Goal: Task Accomplishment & Management: Complete application form

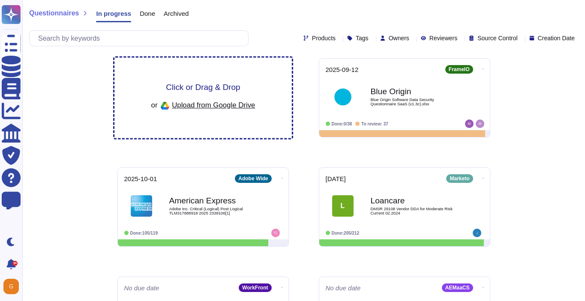
click at [210, 92] on div "Click or Drag & Drop or Upload from Google Drive" at bounding box center [203, 98] width 104 height 30
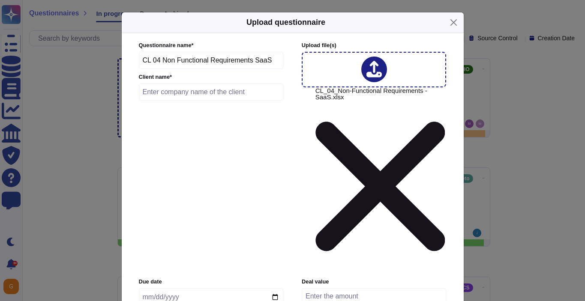
click at [180, 101] on input "text" at bounding box center [211, 92] width 145 height 17
type input "SEB Kort"
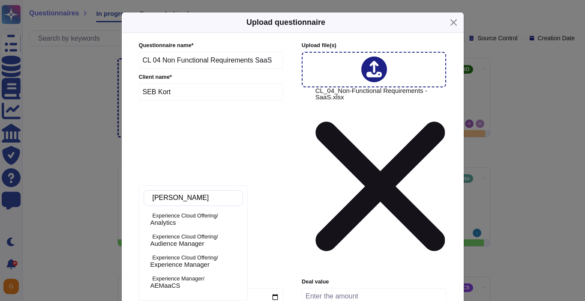
type input "anal"
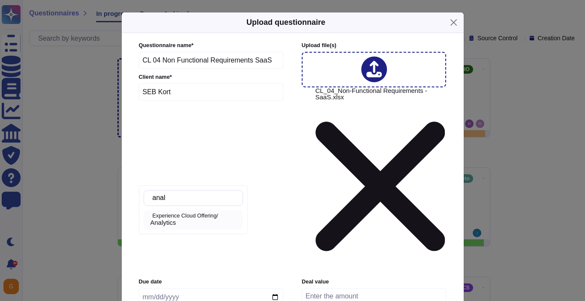
click at [207, 221] on div "Analytics" at bounding box center [194, 223] width 89 height 8
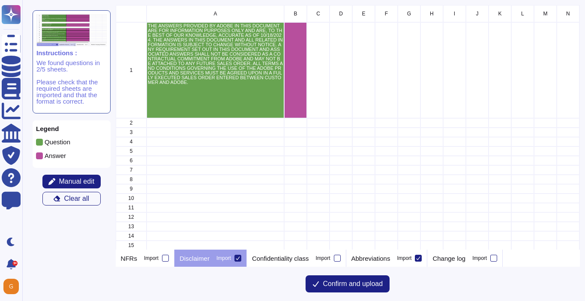
scroll to position [245, 464]
click at [240, 258] on icon at bounding box center [238, 258] width 4 height 3
click at [0, 0] on input "Import" at bounding box center [0, 0] width 0 height 0
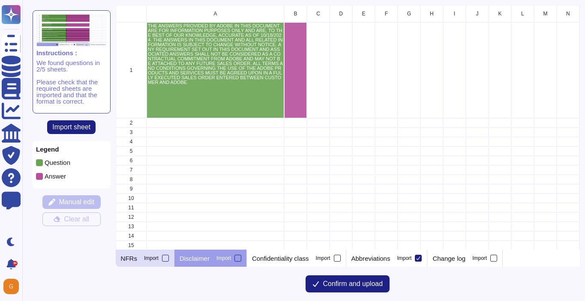
click at [138, 263] on div "NFRs Import" at bounding box center [145, 258] width 59 height 17
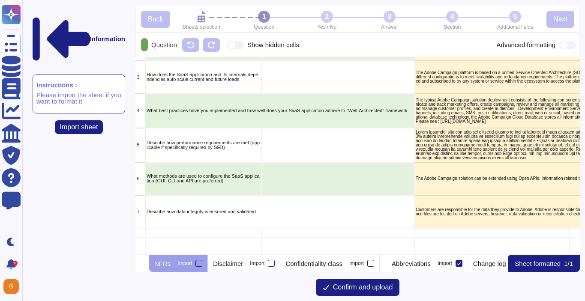
scroll to position [820, 42]
click at [431, 264] on p "Abbreviations" at bounding box center [411, 264] width 39 height 6
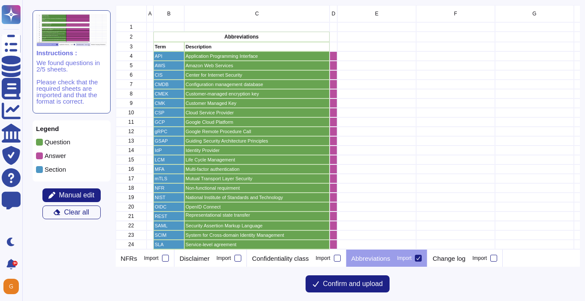
scroll to position [245, 464]
click at [421, 260] on icon at bounding box center [418, 258] width 4 height 4
click at [0, 0] on input "Import" at bounding box center [0, 0] width 0 height 0
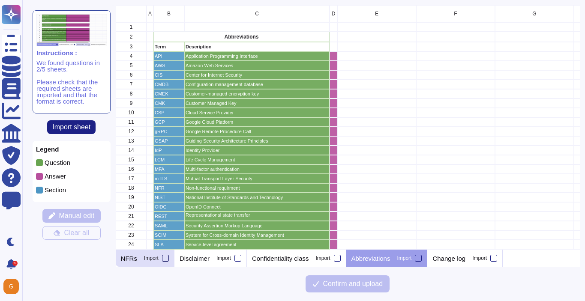
click at [144, 260] on div "Import" at bounding box center [151, 258] width 15 height 5
click at [0, 0] on input "Import" at bounding box center [0, 0] width 0 height 0
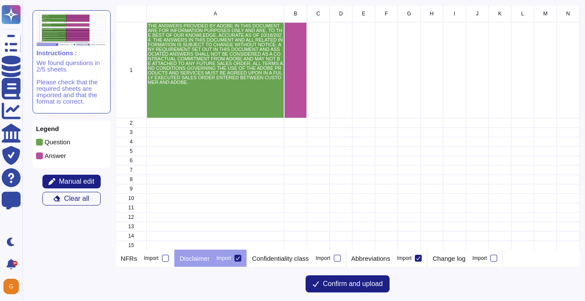
scroll to position [245, 464]
click at [154, 261] on label "Import" at bounding box center [156, 258] width 25 height 7
click at [0, 0] on input "Import" at bounding box center [0, 0] width 0 height 0
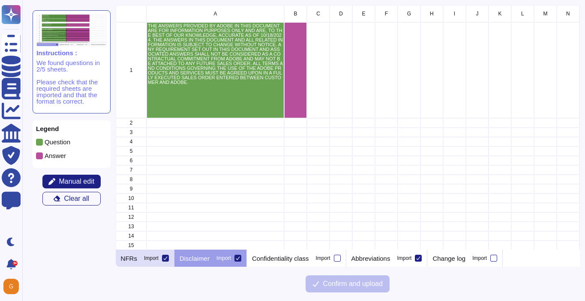
click at [141, 257] on div "NFRs Import" at bounding box center [145, 258] width 59 height 17
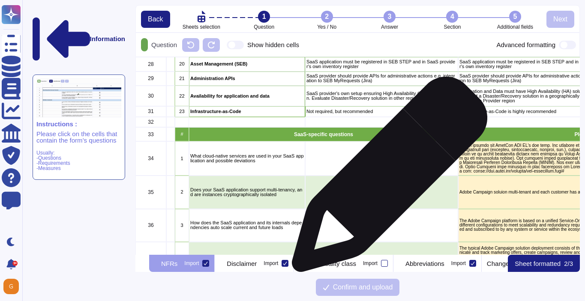
scroll to position [673, 0]
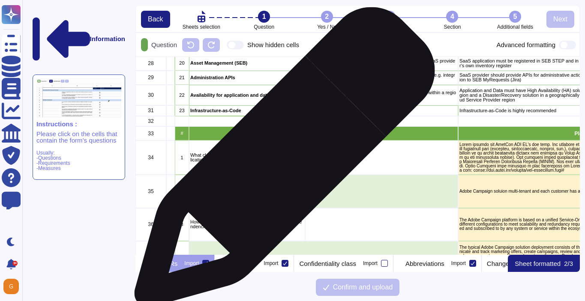
click at [281, 162] on p "What cloud-native services are used in your SaaS application and possible devia…" at bounding box center [247, 157] width 114 height 9
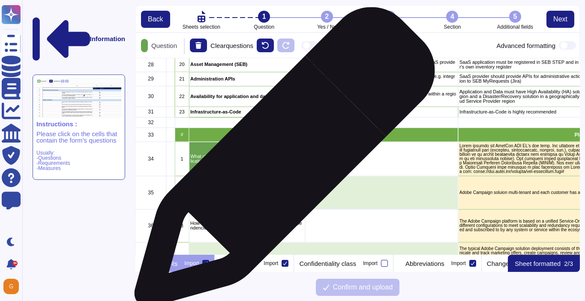
scroll to position [197, 445]
click at [268, 188] on p "Does your SaaS application support multi-tenancy, and are instances cryptograph…" at bounding box center [247, 192] width 114 height 9
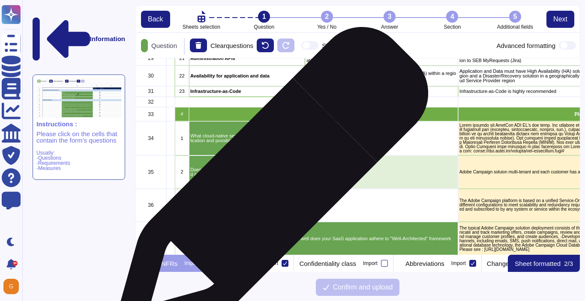
scroll to position [746, 0]
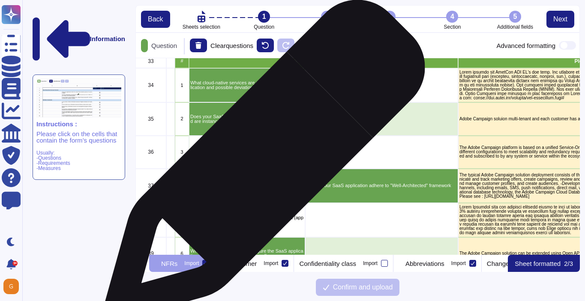
click at [258, 150] on p "How does the SaaS application and its internals dependencies auto scale current…" at bounding box center [247, 151] width 114 height 9
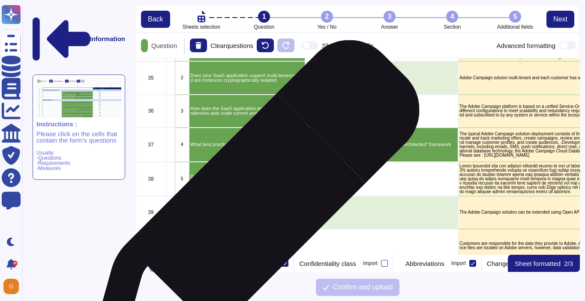
scroll to position [821, 0]
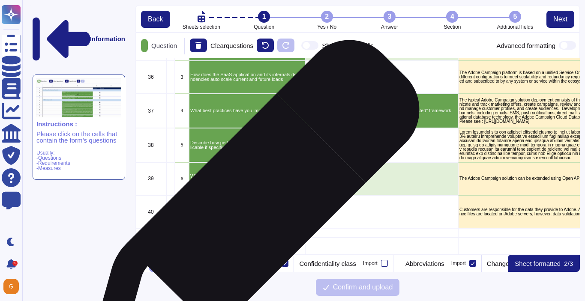
click at [250, 210] on p "Describe how data integrity is ensured and validated" at bounding box center [323, 212] width 267 height 5
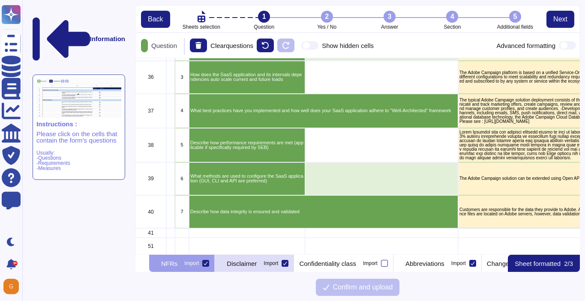
click at [287, 265] on icon at bounding box center [285, 263] width 4 height 3
click at [0, 0] on input "Import" at bounding box center [0, 0] width 0 height 0
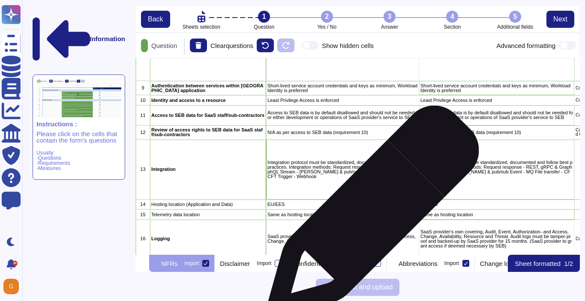
scroll to position [414, 39]
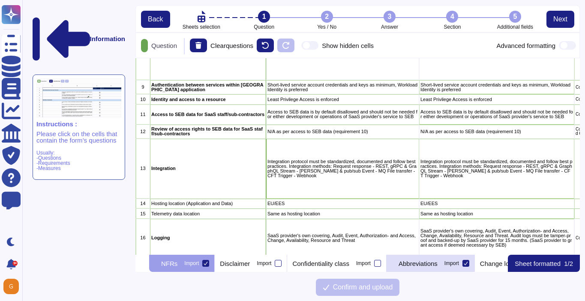
click at [459, 265] on div "Import" at bounding box center [452, 263] width 15 height 5
click at [0, 0] on input "Import" at bounding box center [0, 0] width 0 height 0
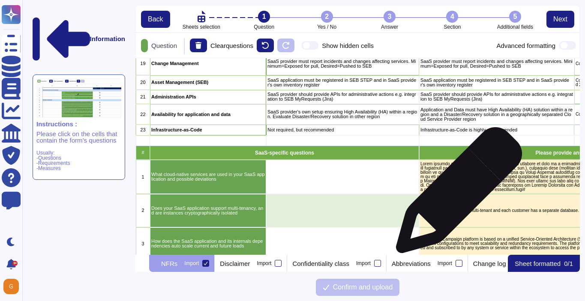
scroll to position [821, 39]
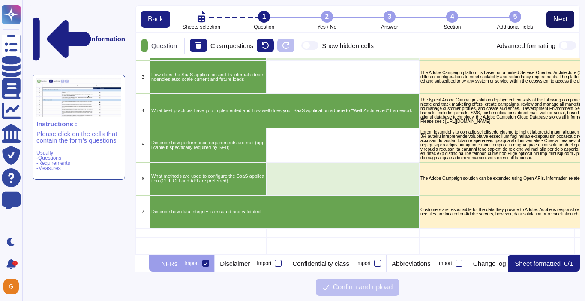
click at [557, 18] on span "Next" at bounding box center [560, 19] width 14 height 7
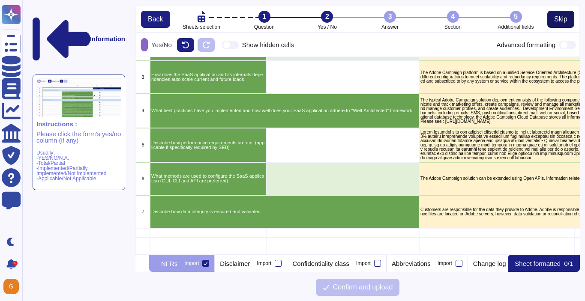
click at [559, 18] on span "Skip" at bounding box center [560, 19] width 13 height 7
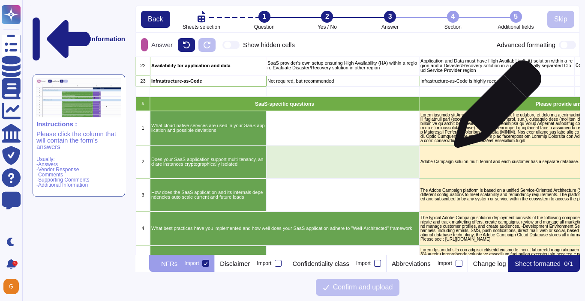
scroll to position [699, 39]
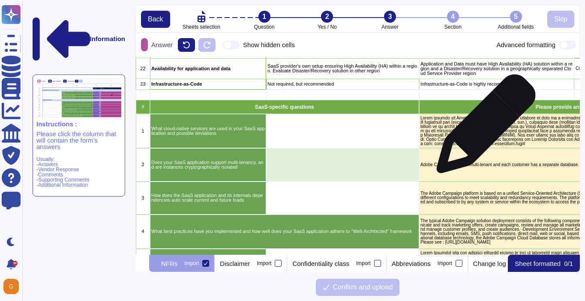
click at [481, 130] on p "grid" at bounding box center [589, 131] width 336 height 30
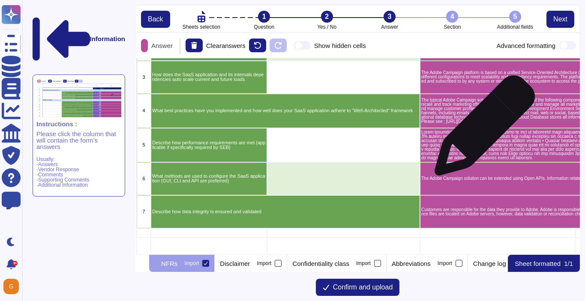
scroll to position [821, 38]
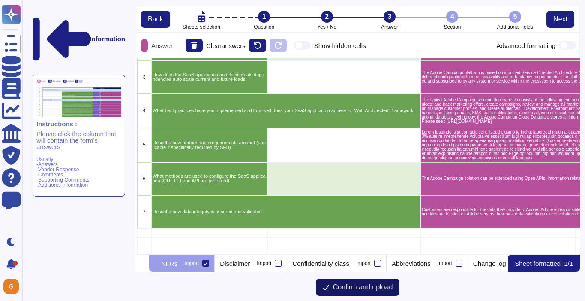
click at [354, 286] on span "Confirm and upload" at bounding box center [363, 287] width 60 height 7
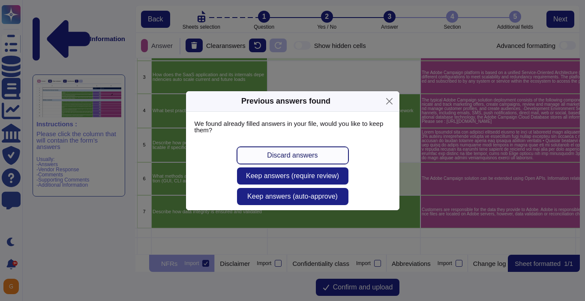
click at [307, 154] on span "Discard answers" at bounding box center [292, 155] width 51 height 7
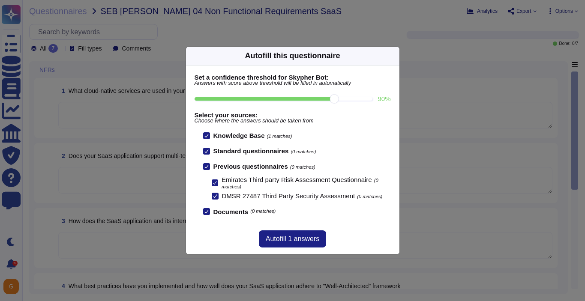
click at [329, 98] on input "90 %" at bounding box center [284, 98] width 178 height 3
click at [352, 98] on input "90 %" at bounding box center [284, 98] width 178 height 3
click at [311, 97] on input "80 %" at bounding box center [284, 98] width 178 height 3
type input "80"
click at [290, 236] on span "Autofill 7 answers" at bounding box center [293, 239] width 54 height 7
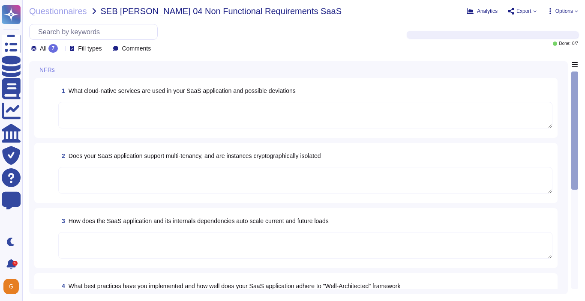
type textarea "Public Cloud hosting providers store all customer data but do not have logical …"
type textarea "Amazon Web Services uses strong tenant isolation security and control capabilit…"
type textarea "Budgets for Adobe's products and services' infrastructure capacity are establis…"
type textarea "To protect from the physical layer up, Adobe has implemented a foundational fra…"
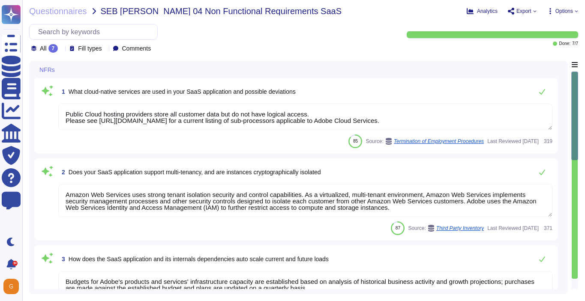
click at [292, 209] on textarea "Amazon Web Services uses strong tenant isolation security and control capabilit…" at bounding box center [305, 200] width 494 height 33
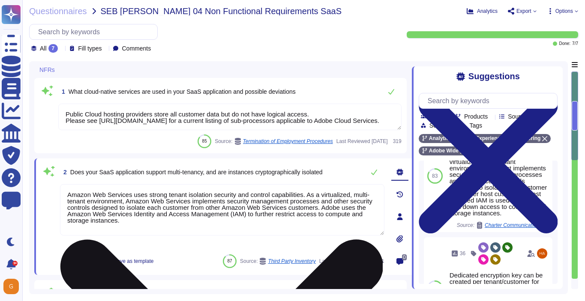
scroll to position [432, 0]
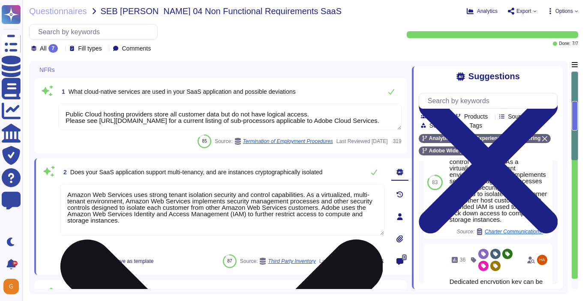
click at [210, 219] on textarea "Amazon Web Services uses strong tenant isolation security and control capabilit…" at bounding box center [222, 209] width 325 height 51
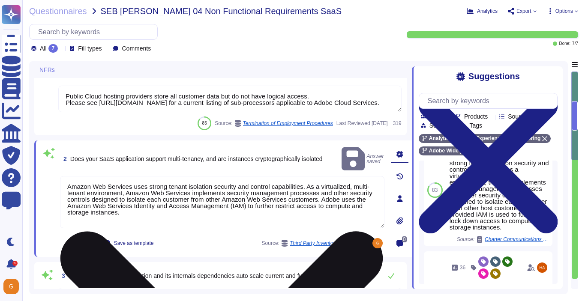
scroll to position [19, 0]
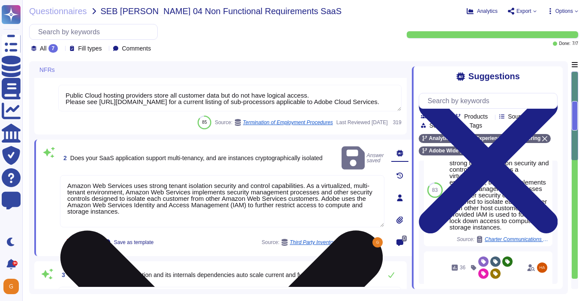
click at [327, 210] on textarea "Amazon Web Services uses strong tenant isolation security and control capabilit…" at bounding box center [222, 201] width 325 height 52
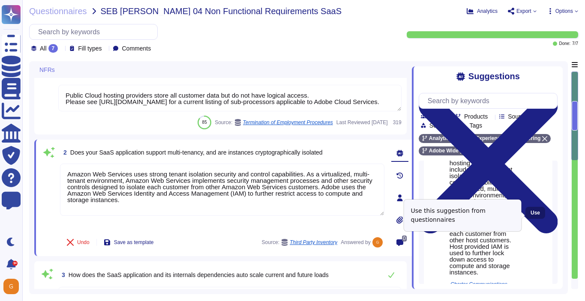
click at [535, 216] on span "Use" at bounding box center [535, 212] width 9 height 5
type textarea "Amazon Web Services uses strong tenant isolation security and control capabilit…"
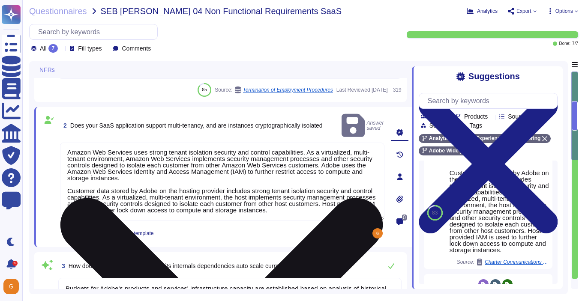
scroll to position [53, 0]
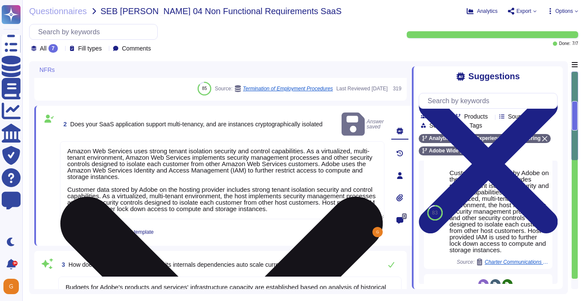
type textarea "Budgets for Adobe's products and services' infrastructure capacity are establis…"
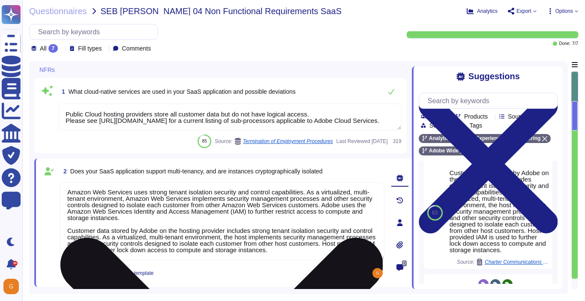
scroll to position [0, 0]
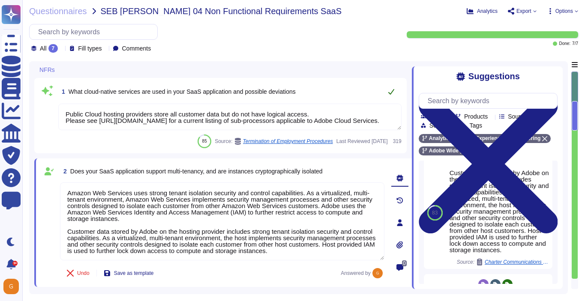
click at [387, 93] on button at bounding box center [391, 91] width 21 height 17
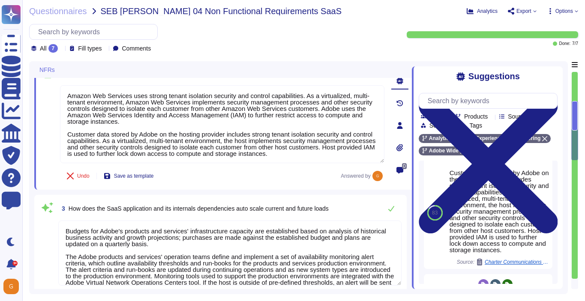
type textarea "Budgets for Adobe's products and services' infrastructure capacity are establis…"
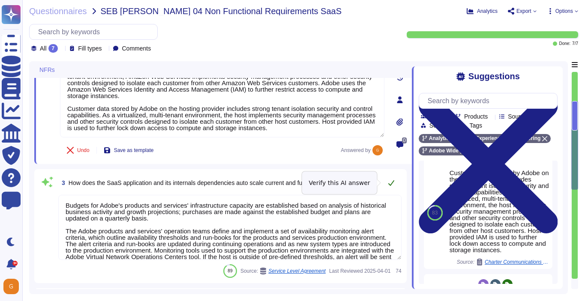
click at [391, 184] on icon at bounding box center [391, 183] width 7 height 7
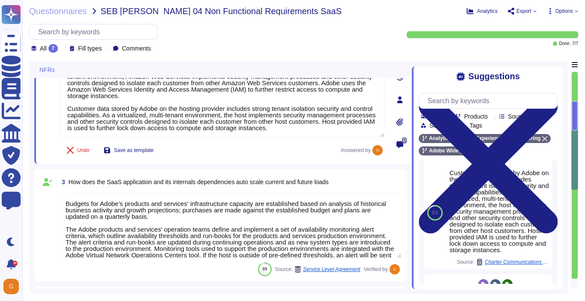
scroll to position [20, 0]
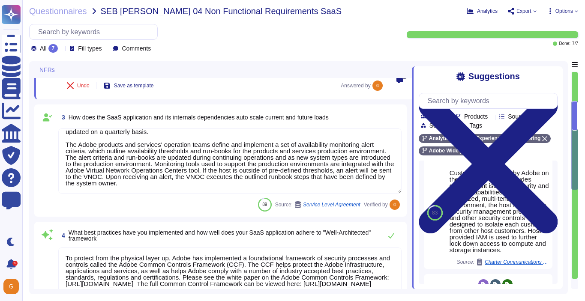
type textarea "SaaS administrators and end users access the application through the same web i…"
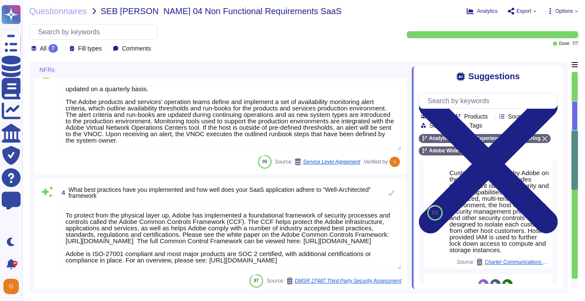
scroll to position [7, 0]
click at [394, 260] on textarea "To protect from the physical layer up, Adobe has implemented a foundational fra…" at bounding box center [229, 237] width 343 height 65
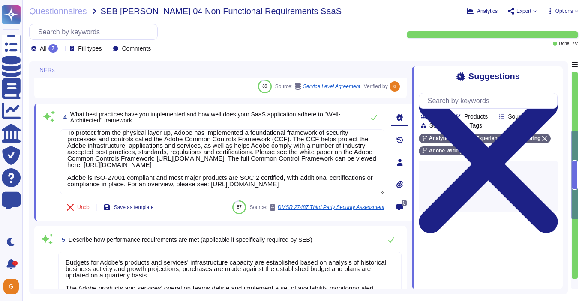
scroll to position [302, 0]
type textarea "File integrity monitoring is performed on files to ensure proper transfer and s…"
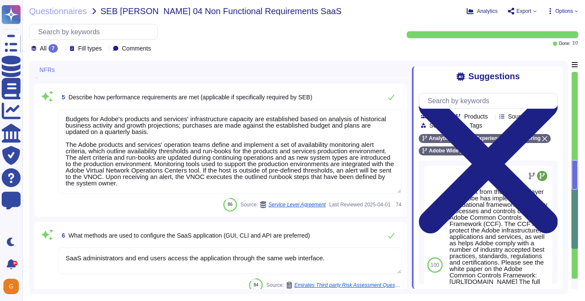
scroll to position [430, 0]
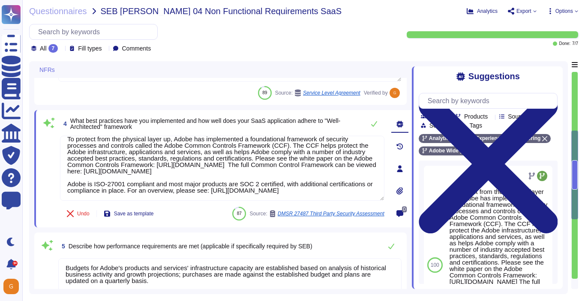
type textarea "Amazon Web Services uses strong tenant isolation security and control capabilit…"
type textarea "Budgets for Adobe's products and services' infrastructure capacity are establis…"
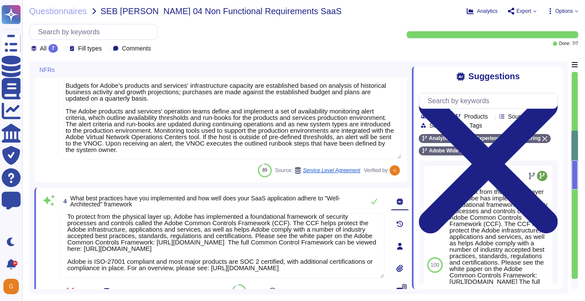
type textarea "Public Cloud hosting providers store all customer data but do not have logical …"
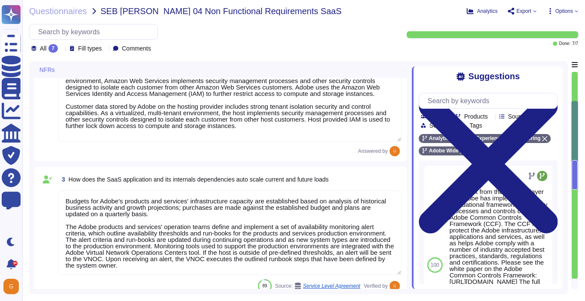
scroll to position [114, 0]
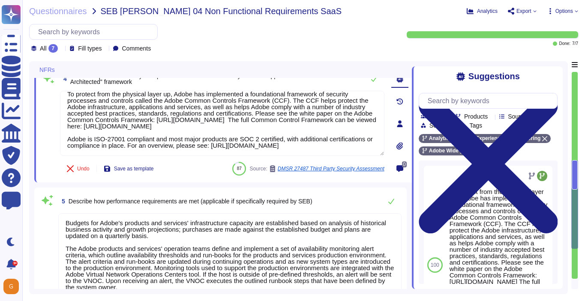
type textarea "SaaS administrators and end users access the application through the same web i…"
type textarea "File integrity monitoring is performed on files to ensure proper transfer and s…"
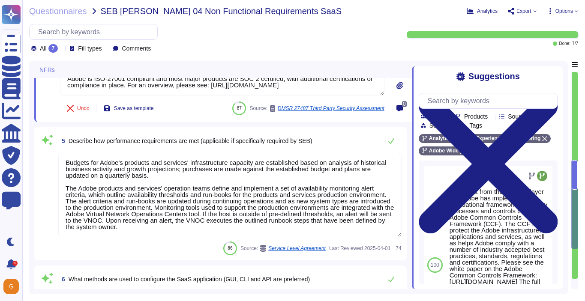
scroll to position [422, 0]
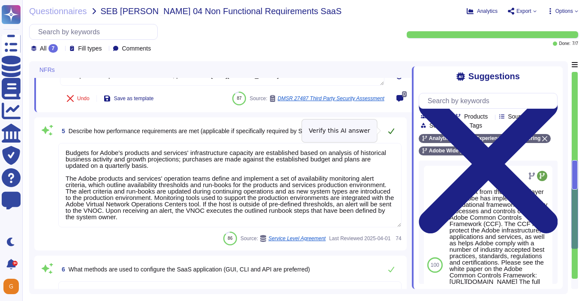
click at [392, 135] on button at bounding box center [391, 131] width 21 height 17
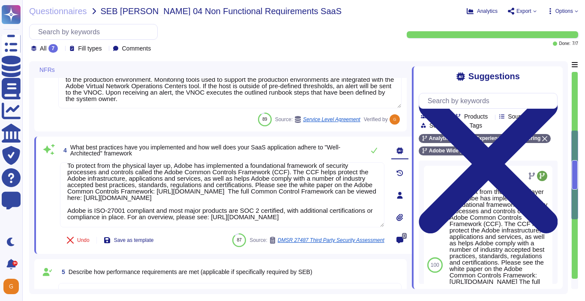
scroll to position [284, 0]
type textarea "Amazon Web Services uses strong tenant isolation security and control capabilit…"
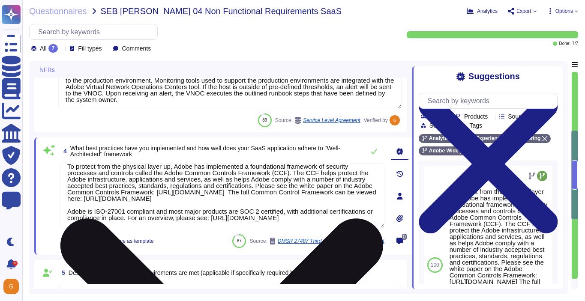
click at [261, 216] on textarea "To protect from the physical layer up, Adobe has implemented a foundational fra…" at bounding box center [222, 195] width 325 height 65
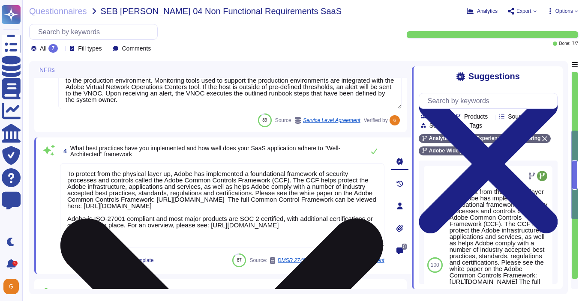
scroll to position [1, 0]
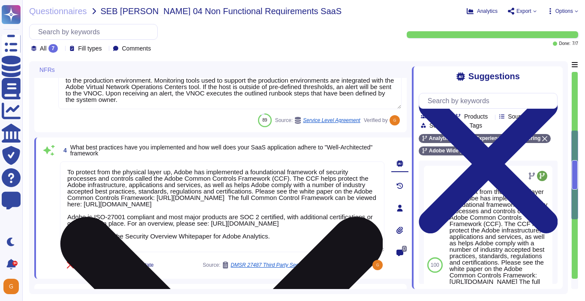
click at [292, 239] on textarea "To protect from the physical layer up, Adobe has implemented a foundational fra…" at bounding box center [222, 207] width 325 height 91
paste textarea "[URL][DOMAIN_NAME]"
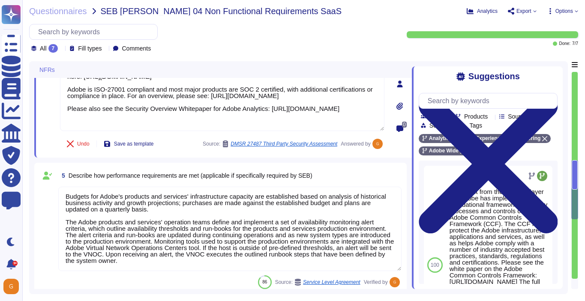
scroll to position [413, 0]
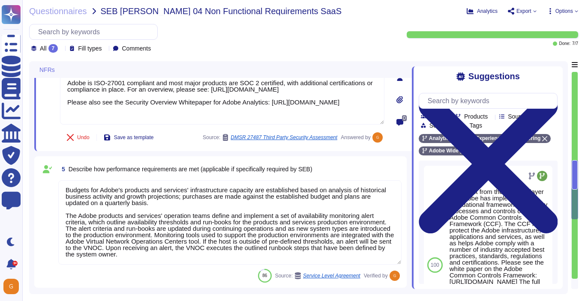
type textarea "To protect from the physical layer up, Adobe has implemented a foundational fra…"
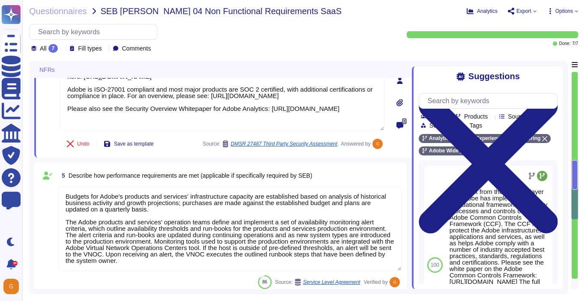
click at [325, 216] on textarea "Budgets for Adobe's products and services' infrastructure capacity are establis…" at bounding box center [229, 229] width 343 height 84
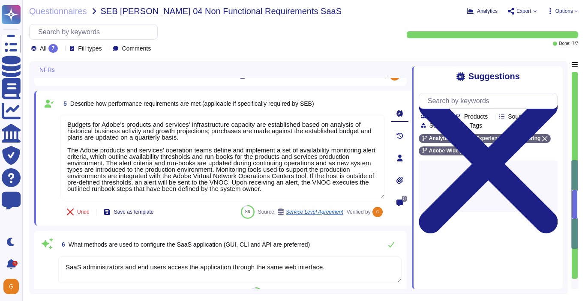
scroll to position [496, 0]
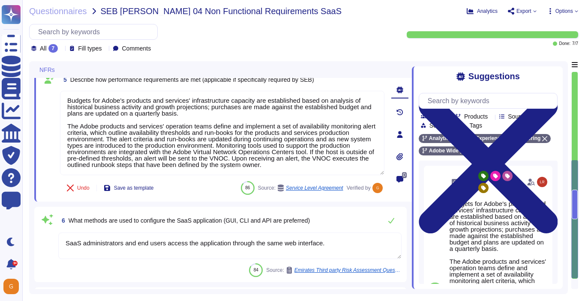
click at [278, 243] on textarea "SaaS administrators and end users access the application through the same web i…" at bounding box center [229, 246] width 343 height 27
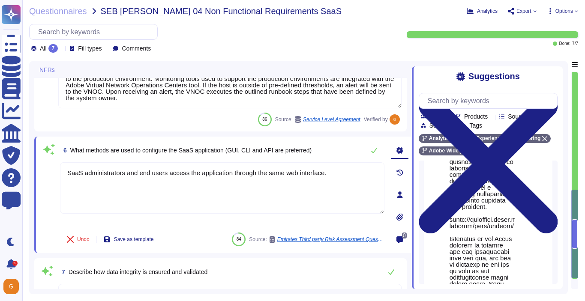
scroll to position [350, 0]
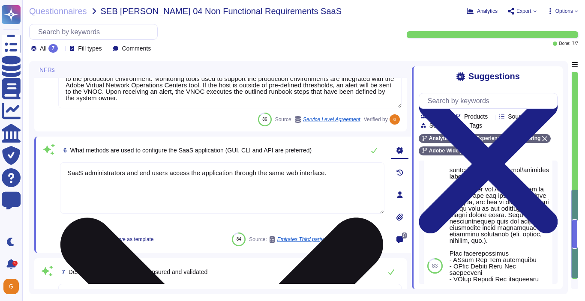
click at [358, 179] on textarea "SaaS administrators and end users access the application through the same web i…" at bounding box center [222, 187] width 325 height 51
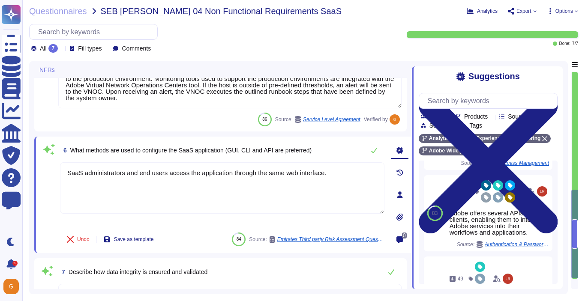
scroll to position [181, 0]
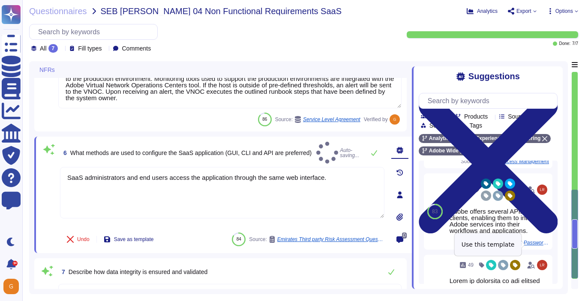
click at [548, 214] on span "Use" at bounding box center [552, 211] width 9 height 5
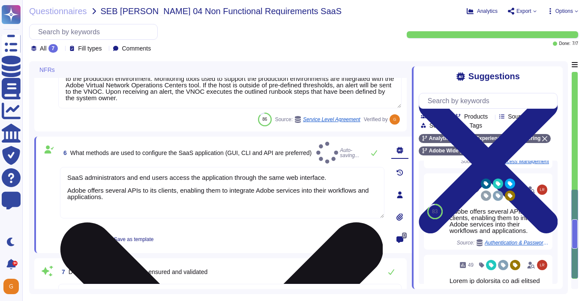
type textarea "SaaS administrators and end users access the application through the same web i…"
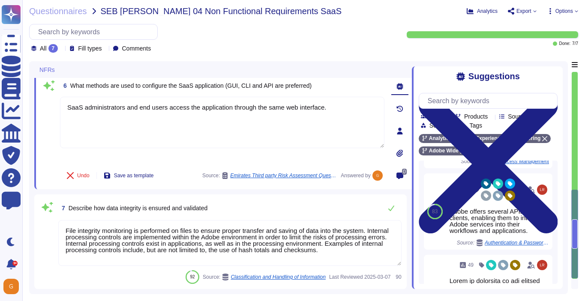
scroll to position [1, 0]
click at [393, 209] on icon at bounding box center [391, 208] width 7 height 7
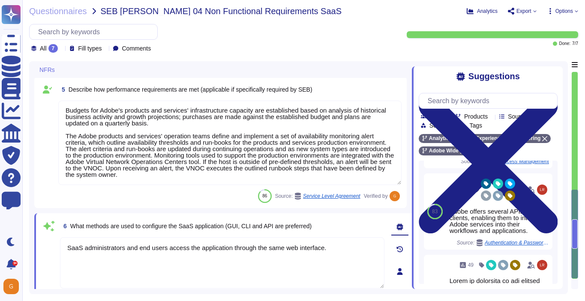
scroll to position [186, 0]
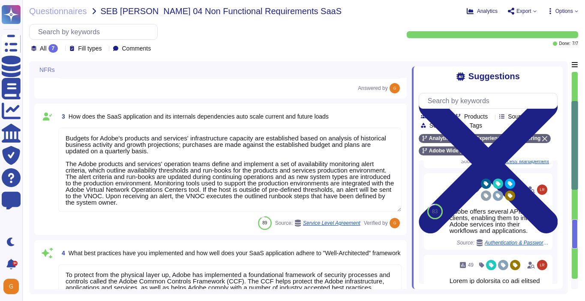
type textarea "Public Cloud hosting providers store all customer data but do not have logical …"
type textarea "Amazon Web Services uses strong tenant isolation security and control capabilit…"
type textarea "Budgets for Adobe's products and services' infrastructure capacity are establis…"
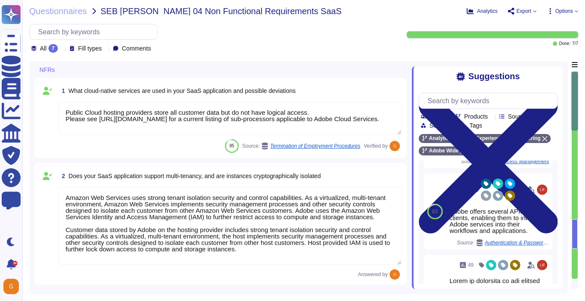
click at [574, 13] on span "Options" at bounding box center [562, 11] width 31 height 7
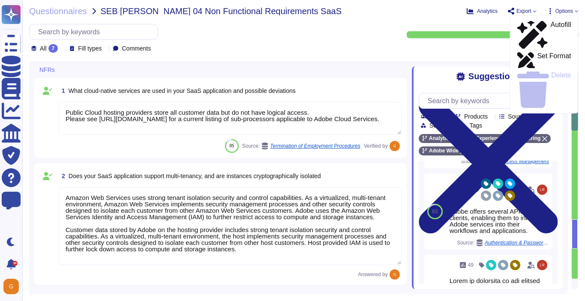
click at [535, 10] on div "Analytics Export Options Autofill Set Format Delete" at bounding box center [520, 11] width 115 height 9
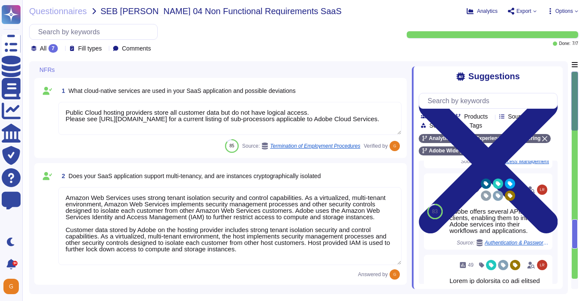
click at [533, 10] on icon at bounding box center [534, 10] width 3 height 3
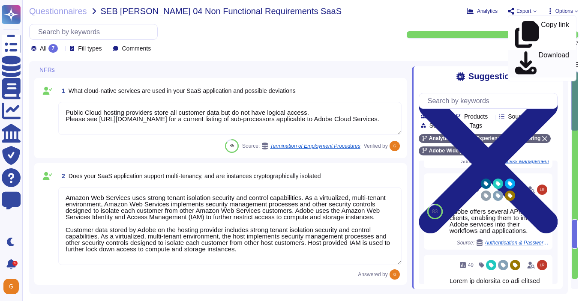
click at [539, 52] on p "Download" at bounding box center [554, 64] width 30 height 24
